Goal: Transaction & Acquisition: Purchase product/service

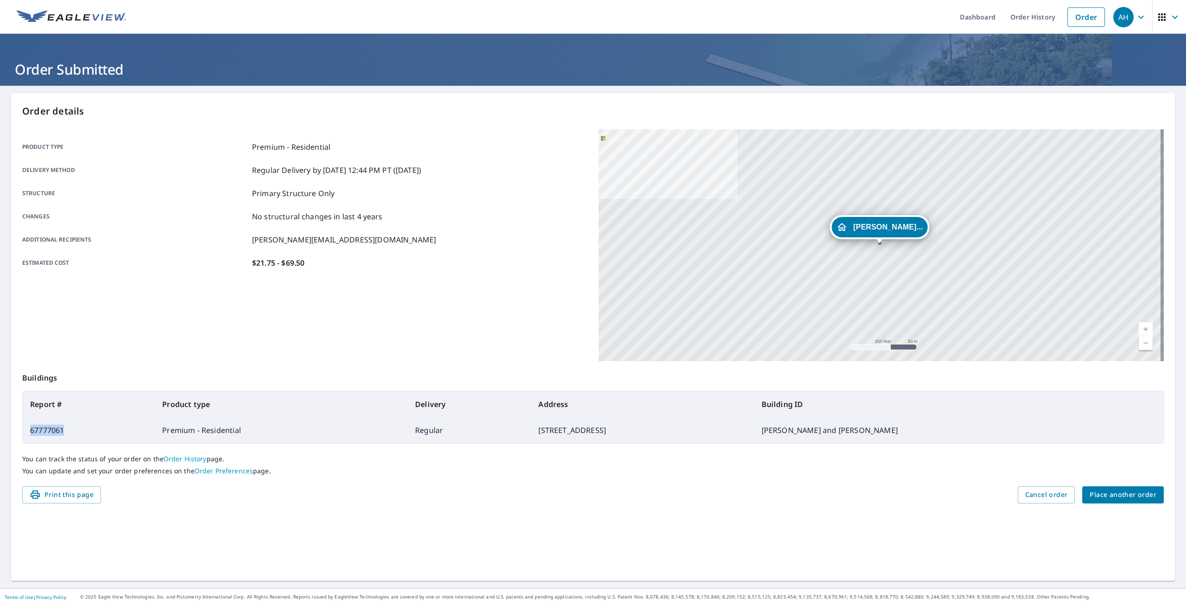
click at [1096, 490] on span "Place another order" at bounding box center [1123, 495] width 67 height 12
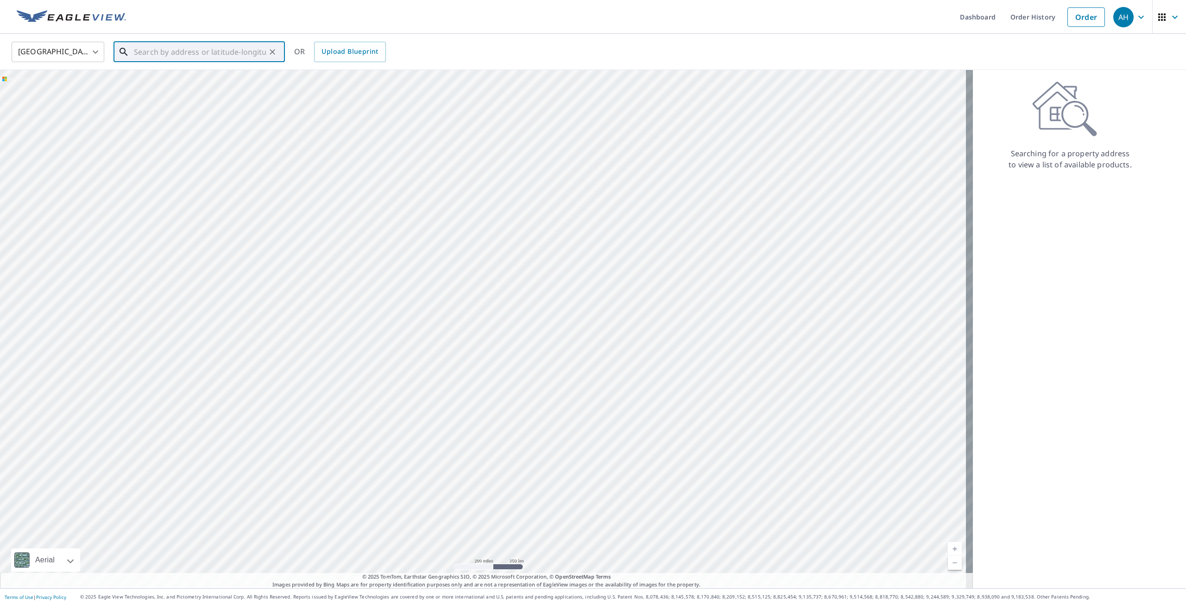
paste input "[STREET_ADDRESS][PERSON_NAME]"
click at [222, 93] on p "[GEOGRAPHIC_DATA]" at bounding box center [204, 88] width 145 height 9
type input "[STREET_ADDRESS][PERSON_NAME][PERSON_NAME]"
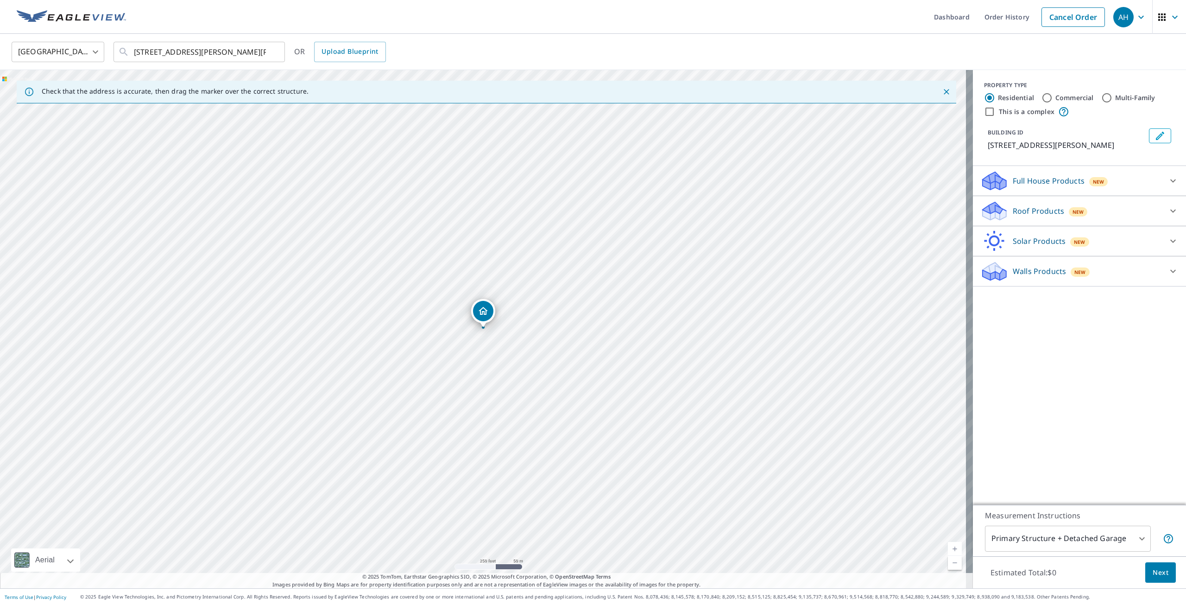
click at [1094, 215] on div "Roof Products New" at bounding box center [1071, 211] width 182 height 22
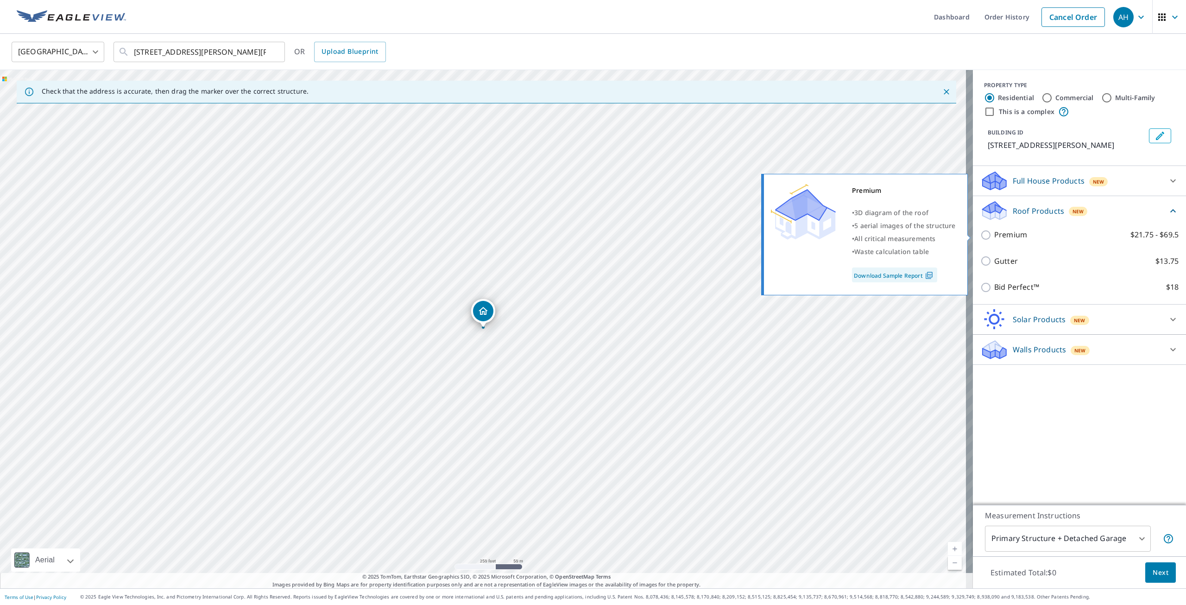
click at [987, 232] on input "Premium $21.75 - $69.5" at bounding box center [987, 234] width 14 height 11
checkbox input "true"
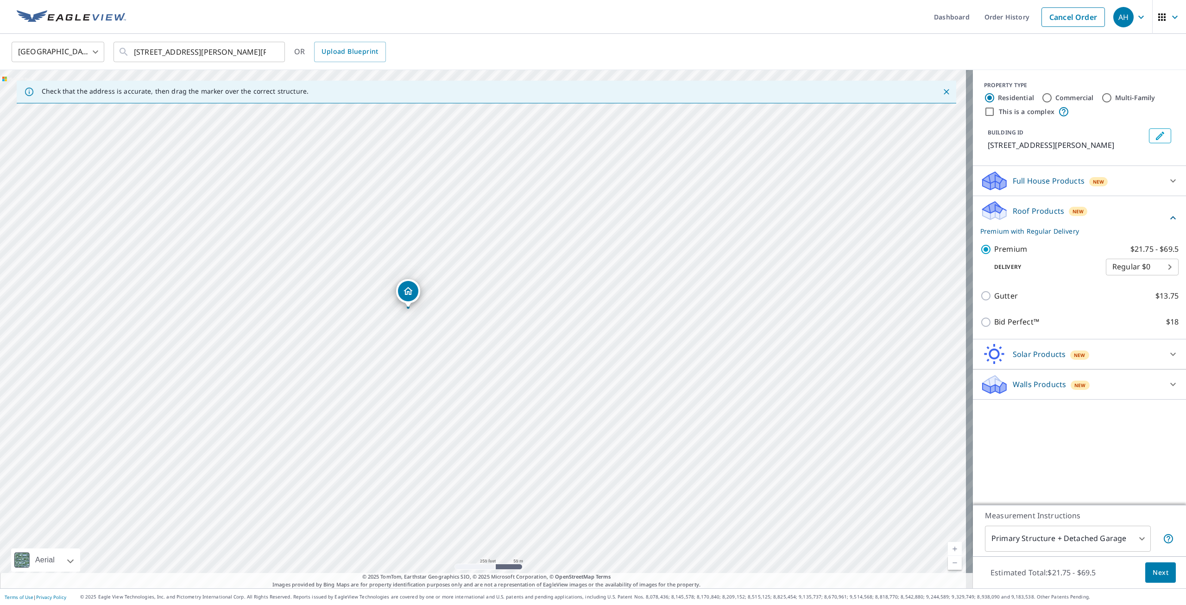
click at [1162, 133] on button "Edit building 1" at bounding box center [1160, 135] width 22 height 15
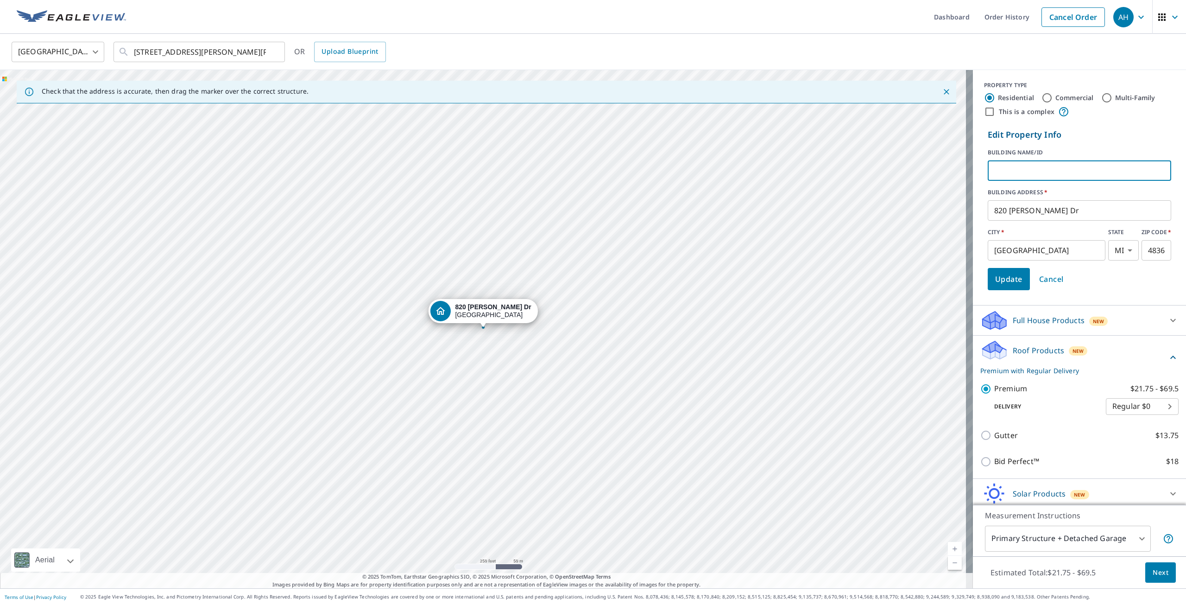
click at [1027, 167] on input "text" at bounding box center [1079, 171] width 183 height 26
paste input "[PERSON_NAME] and [PERSON_NAME]"
type input "[PERSON_NAME] and [PERSON_NAME]"
click at [1006, 278] on span "Update" at bounding box center [1008, 278] width 27 height 13
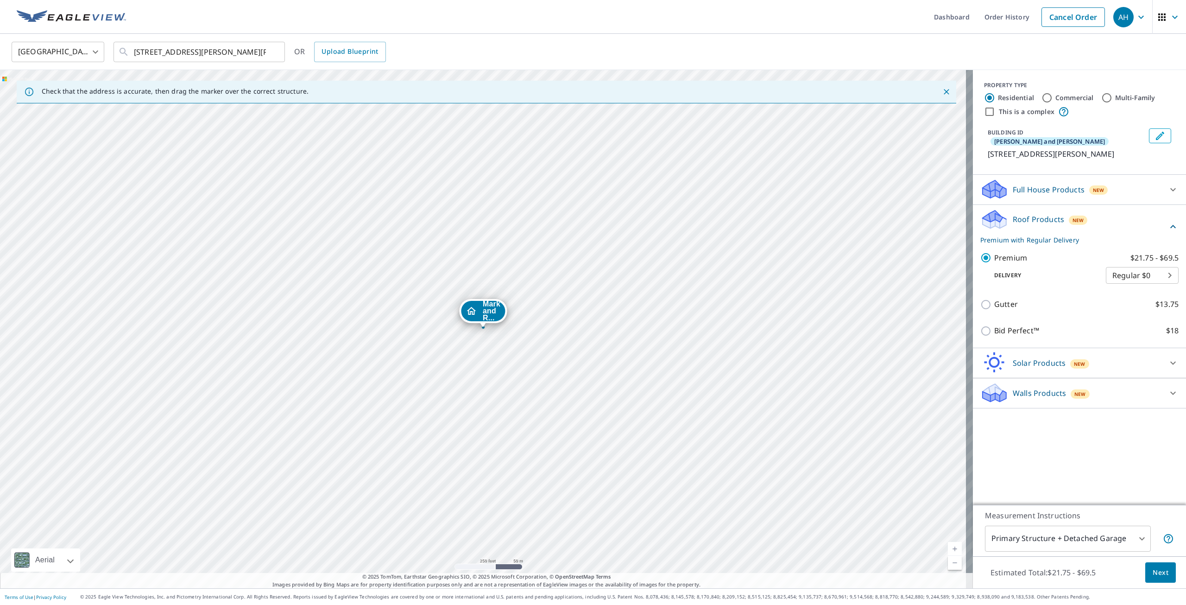
click at [1153, 573] on span "Next" at bounding box center [1161, 573] width 16 height 12
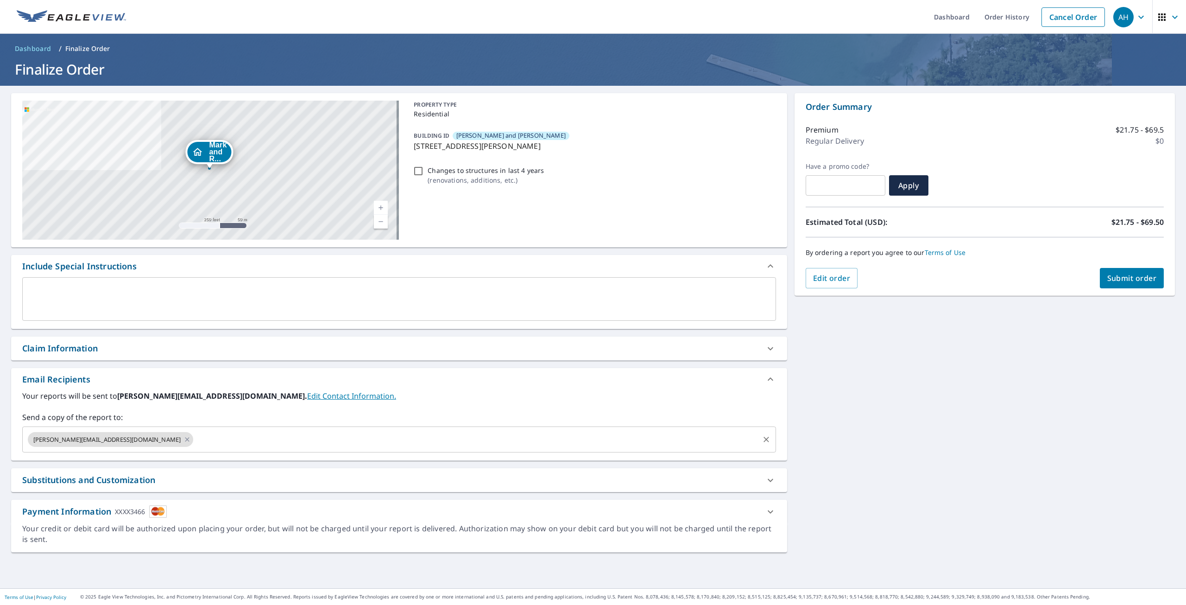
click at [271, 433] on input "text" at bounding box center [476, 439] width 563 height 18
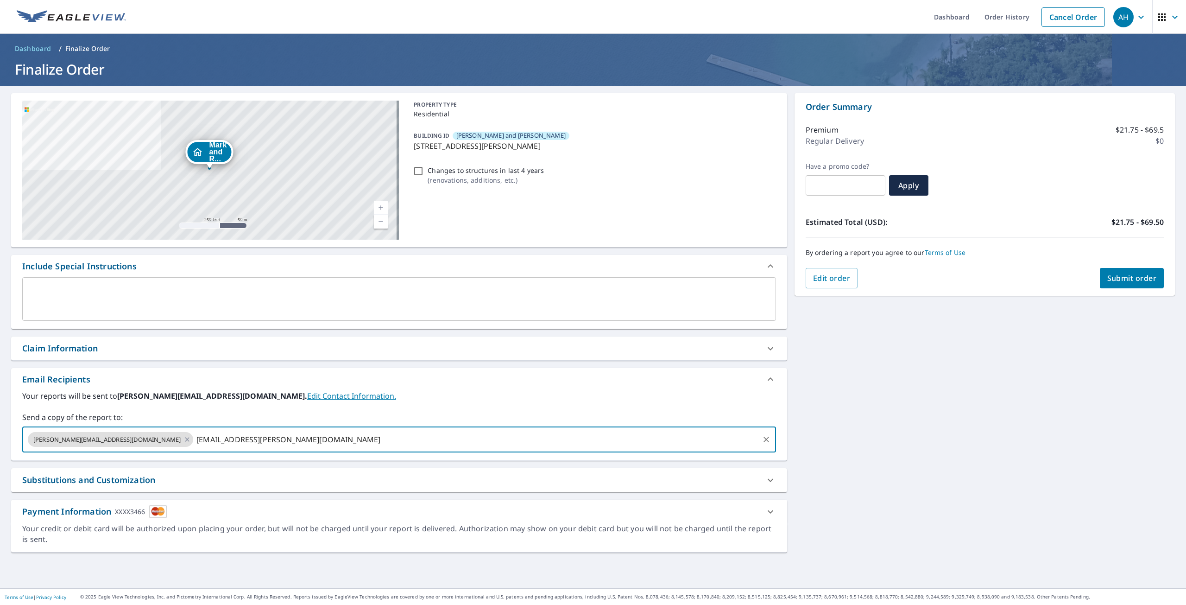
type input "[EMAIL_ADDRESS][PERSON_NAME][DOMAIN_NAME]"
click at [1135, 277] on span "Submit order" at bounding box center [1132, 278] width 50 height 10
checkbox input "true"
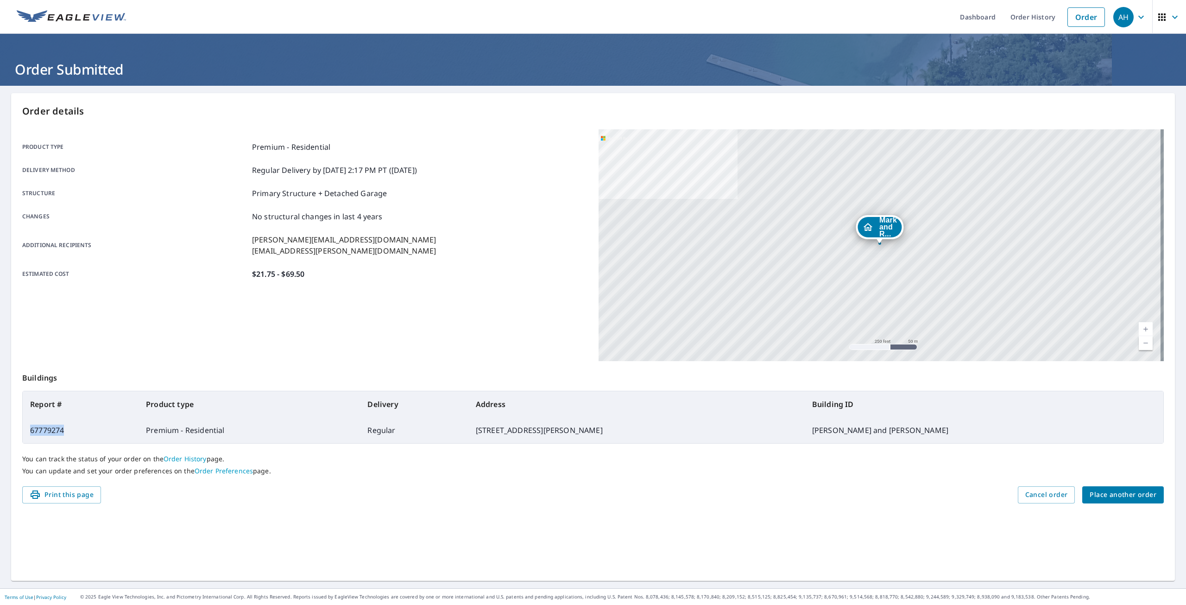
drag, startPoint x: 70, startPoint y: 430, endPoint x: 31, endPoint y: 433, distance: 39.0
click at [31, 433] on td "67779274" at bounding box center [81, 430] width 116 height 26
copy td "67779274"
